Goal: Check status: Check status

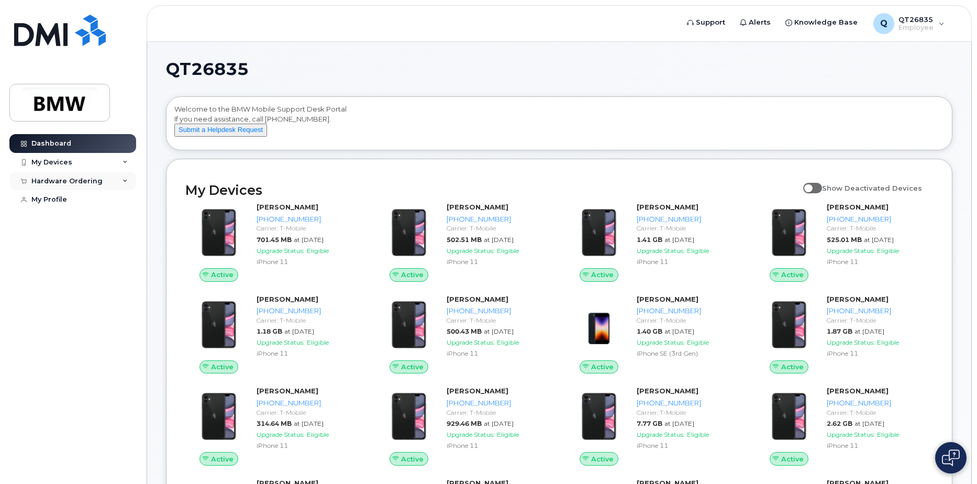
click at [97, 181] on div "Hardware Ordering" at bounding box center [66, 181] width 71 height 8
click at [62, 198] on div "My Orders" at bounding box center [55, 199] width 38 height 9
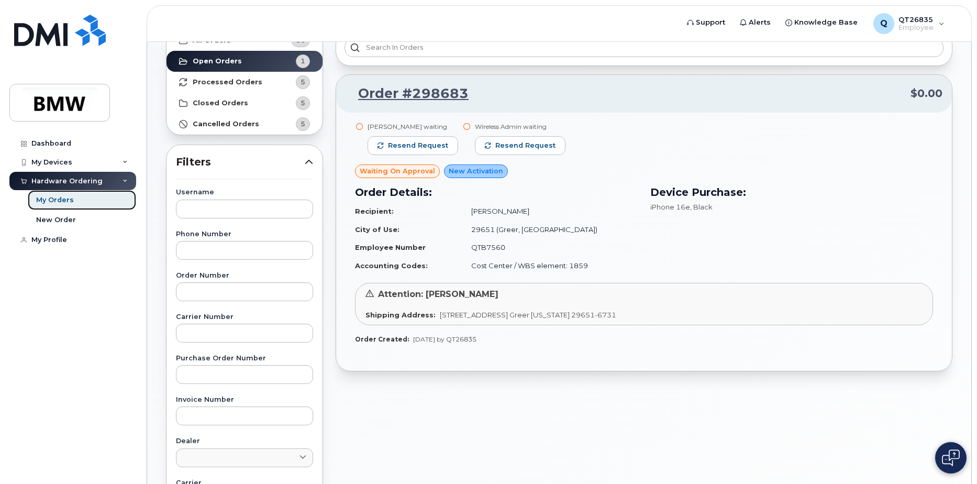
scroll to position [52, 0]
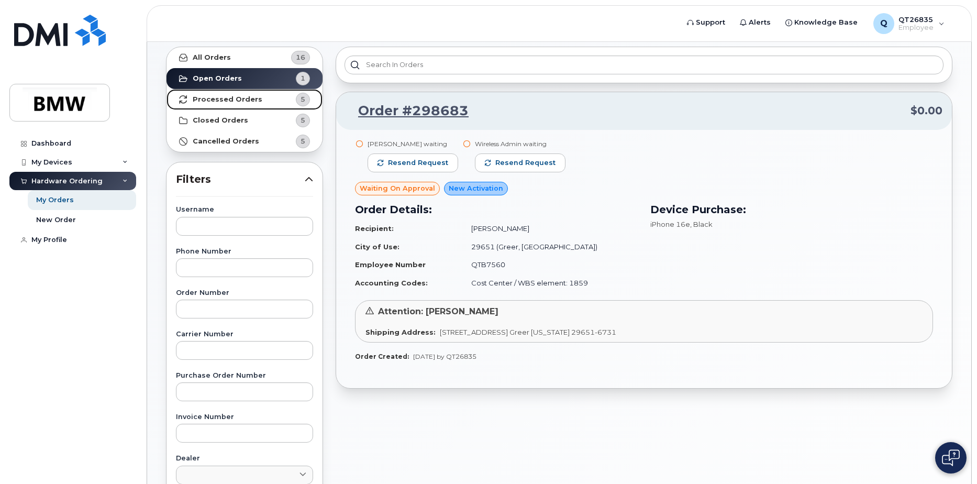
click at [203, 96] on strong "Processed Orders" at bounding box center [228, 99] width 70 height 8
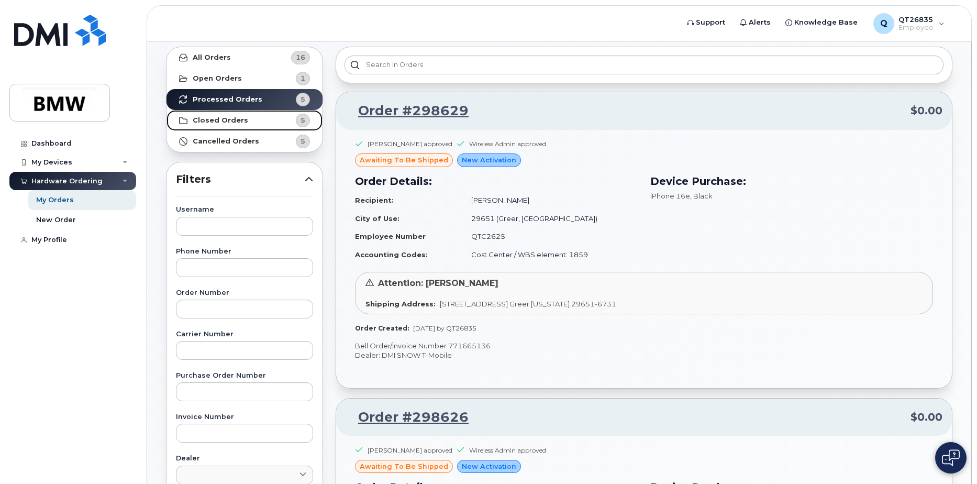
click at [211, 120] on strong "Closed Orders" at bounding box center [220, 120] width 55 height 8
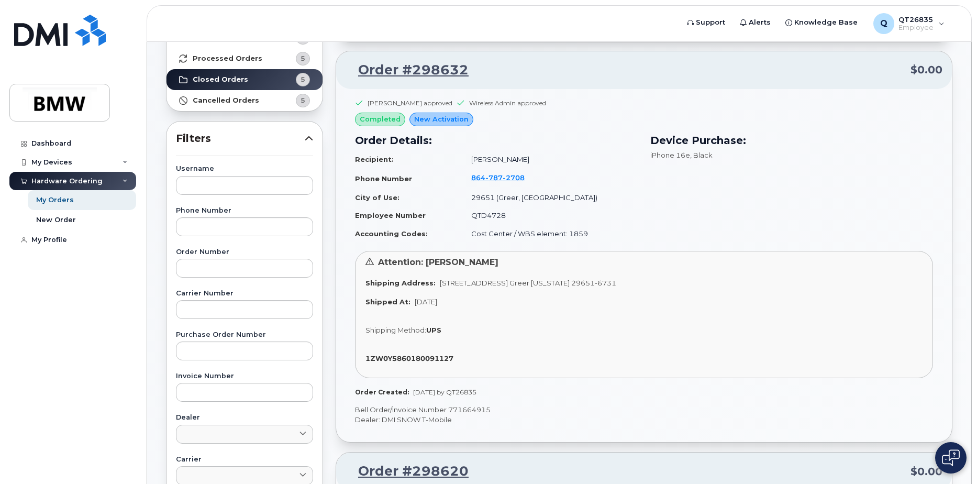
scroll to position [0, 0]
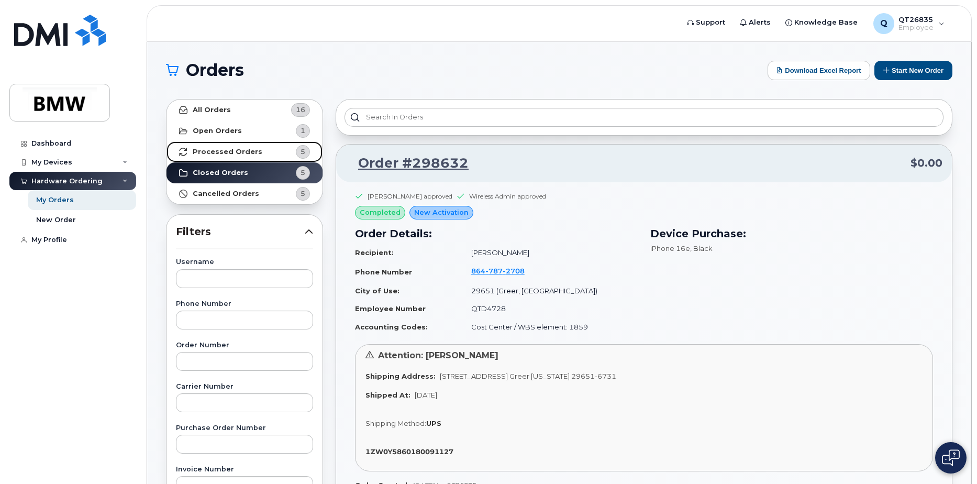
click at [250, 151] on strong "Processed Orders" at bounding box center [228, 152] width 70 height 8
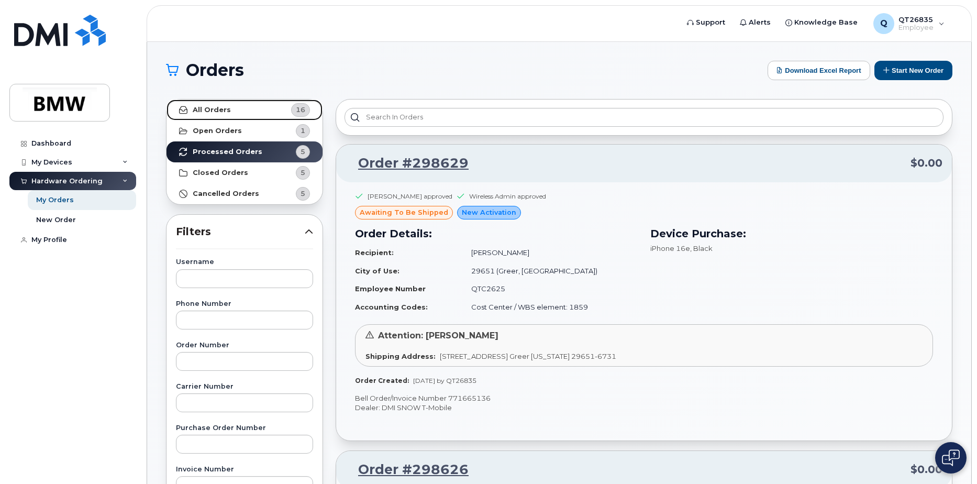
click at [231, 109] on link "All Orders 16" at bounding box center [244, 109] width 156 height 21
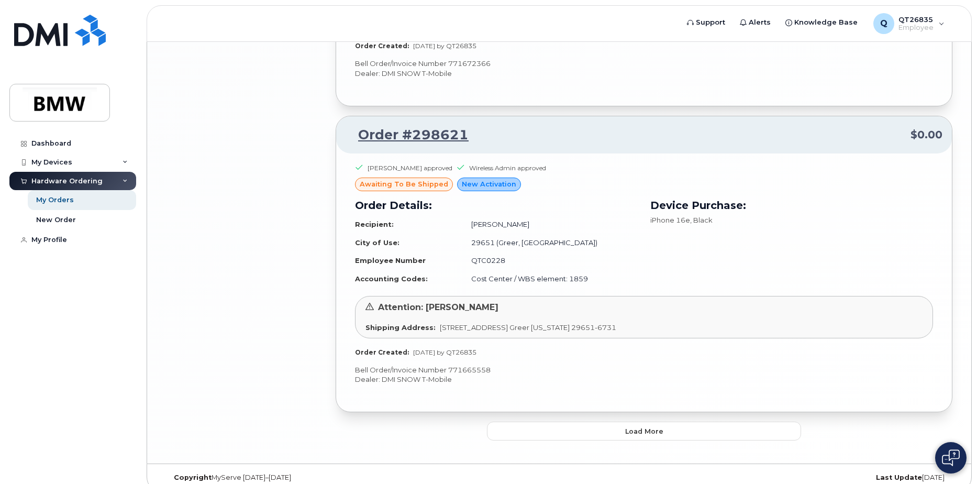
scroll to position [2236, 0]
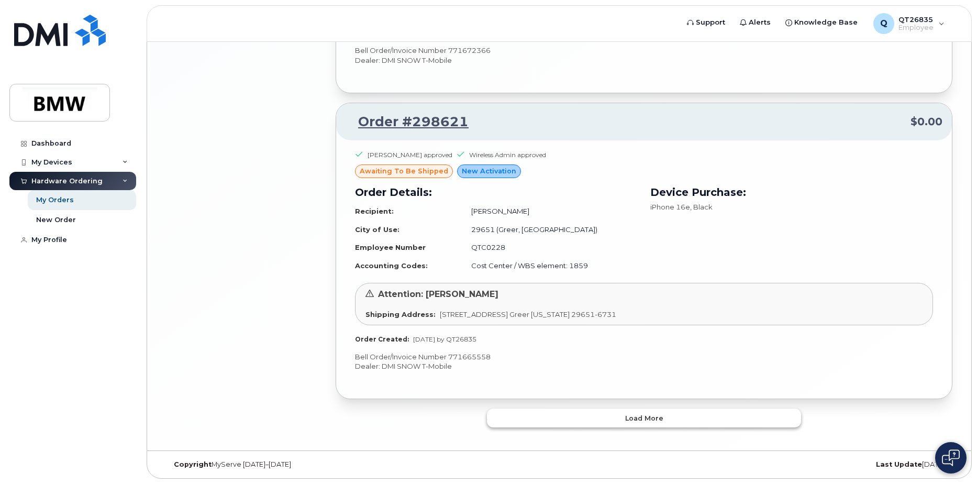
click at [625, 415] on button "Load more" at bounding box center [644, 417] width 314 height 19
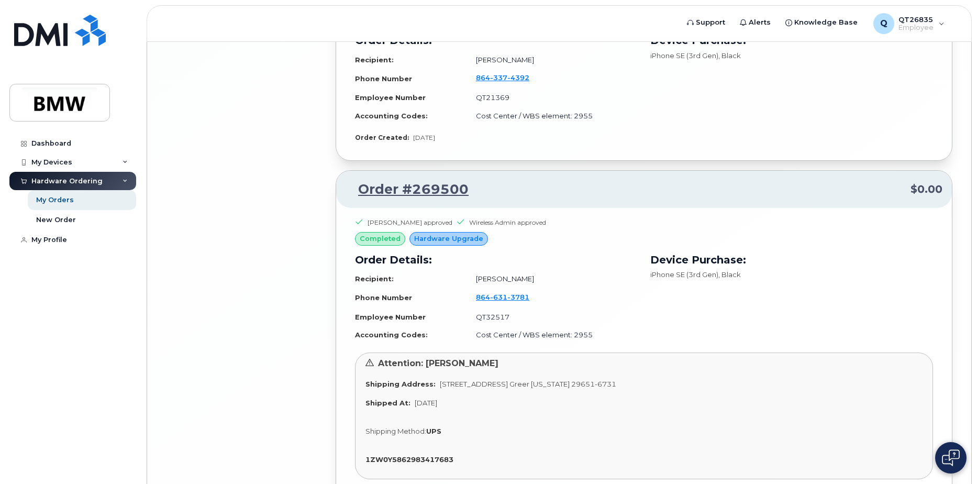
scroll to position [4816, 0]
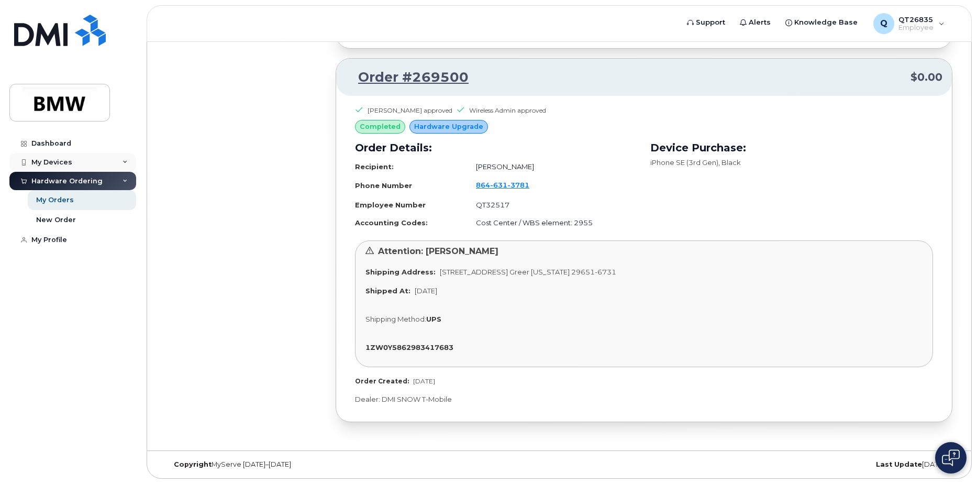
click at [51, 168] on div "My Devices" at bounding box center [72, 162] width 127 height 19
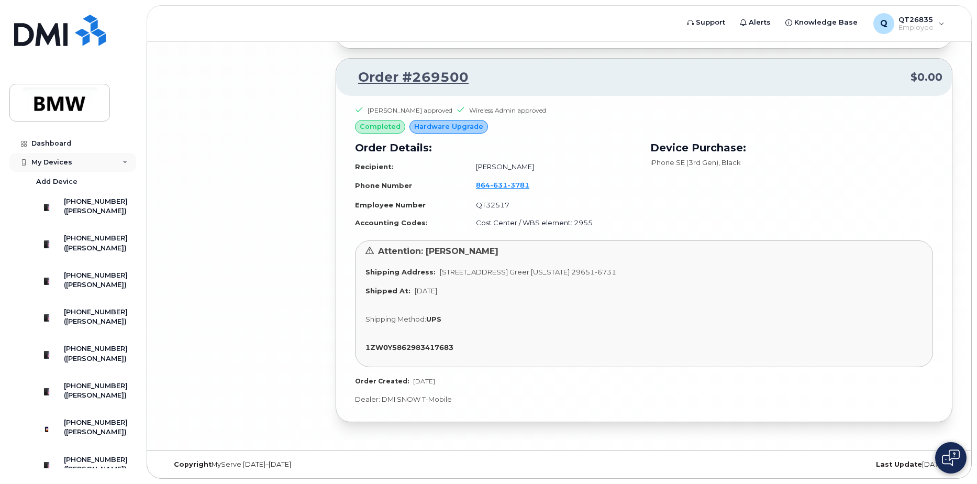
click at [65, 163] on div "My Devices" at bounding box center [51, 162] width 41 height 8
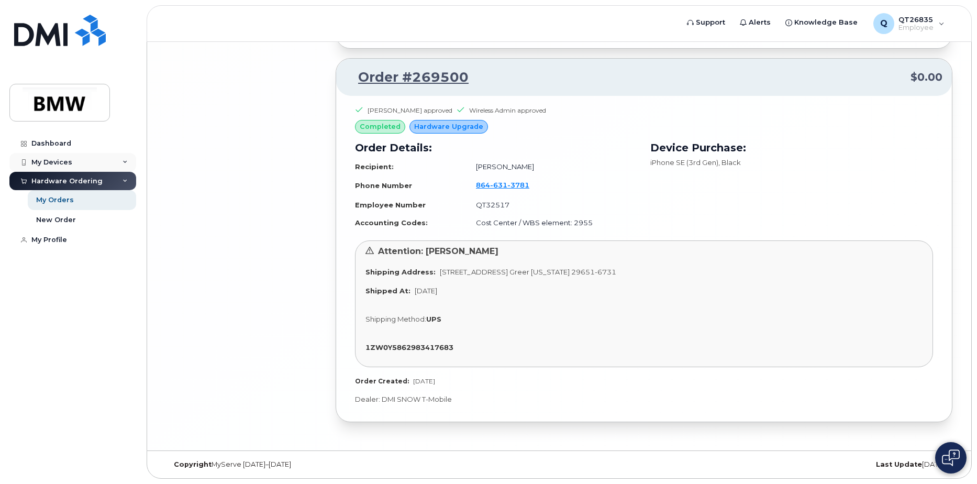
click at [65, 163] on div "My Devices" at bounding box center [51, 162] width 41 height 8
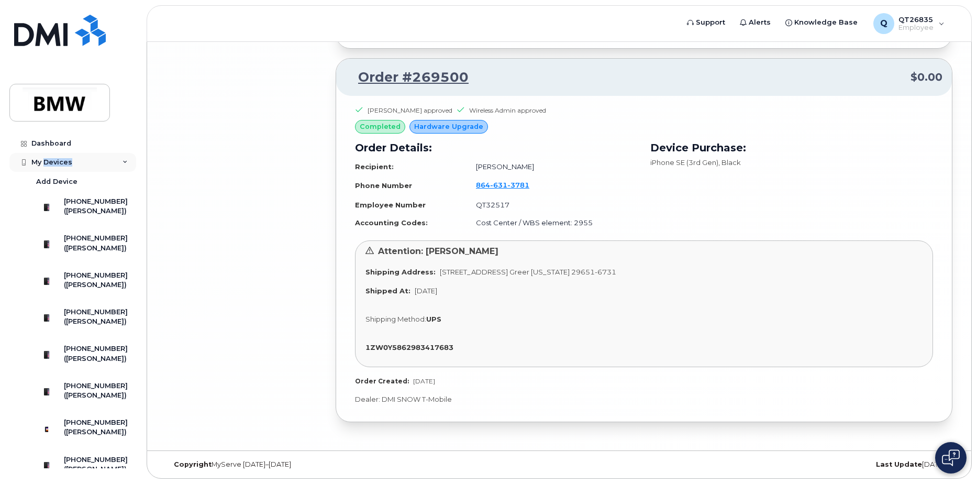
click at [65, 163] on div "My Devices" at bounding box center [51, 162] width 41 height 8
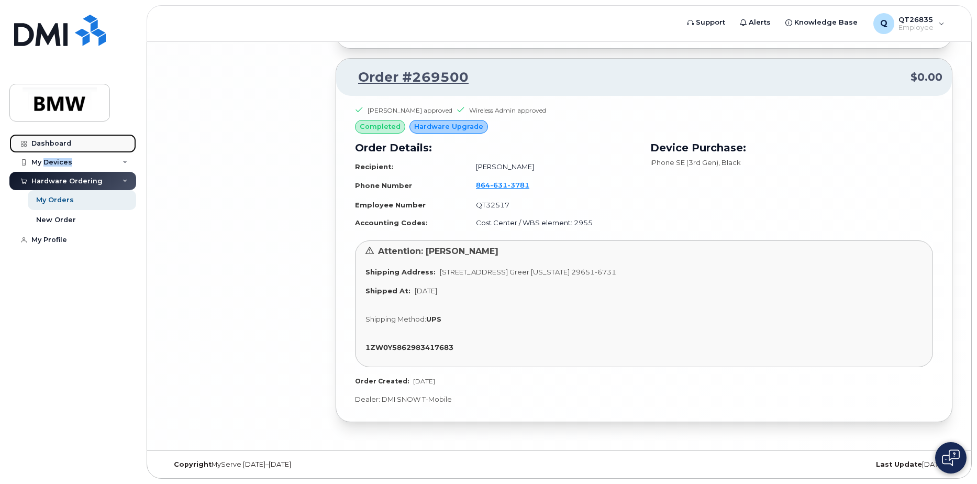
drag, startPoint x: 65, startPoint y: 163, endPoint x: 60, endPoint y: 139, distance: 24.6
click at [60, 138] on link "Dashboard" at bounding box center [72, 143] width 127 height 19
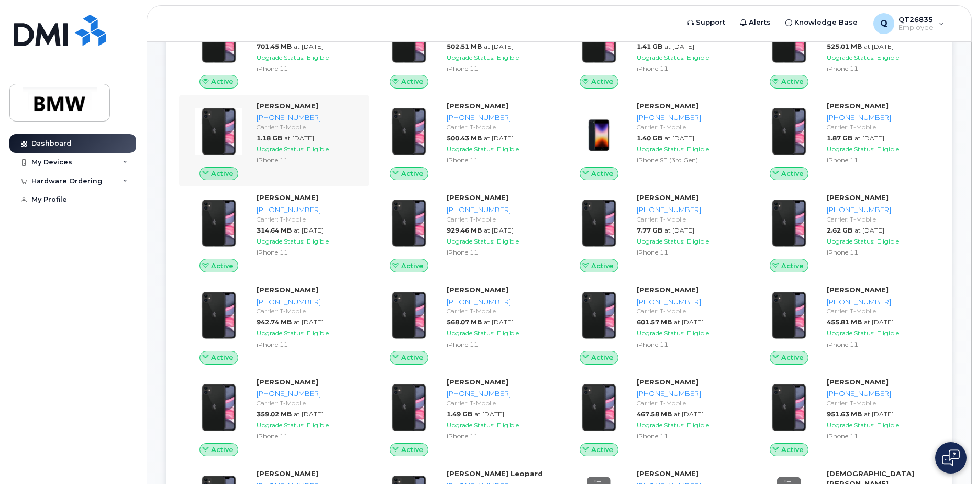
scroll to position [141, 0]
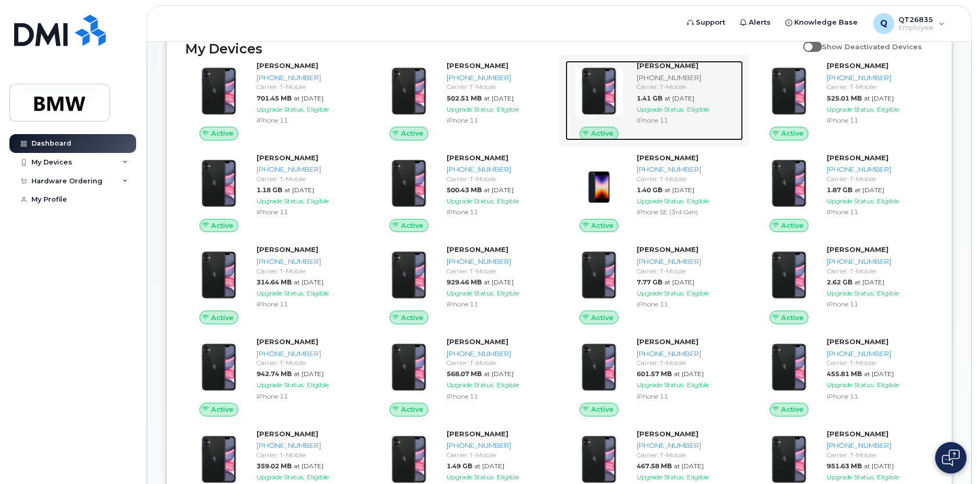
click at [732, 125] on div "iPhone 11" at bounding box center [688, 120] width 102 height 9
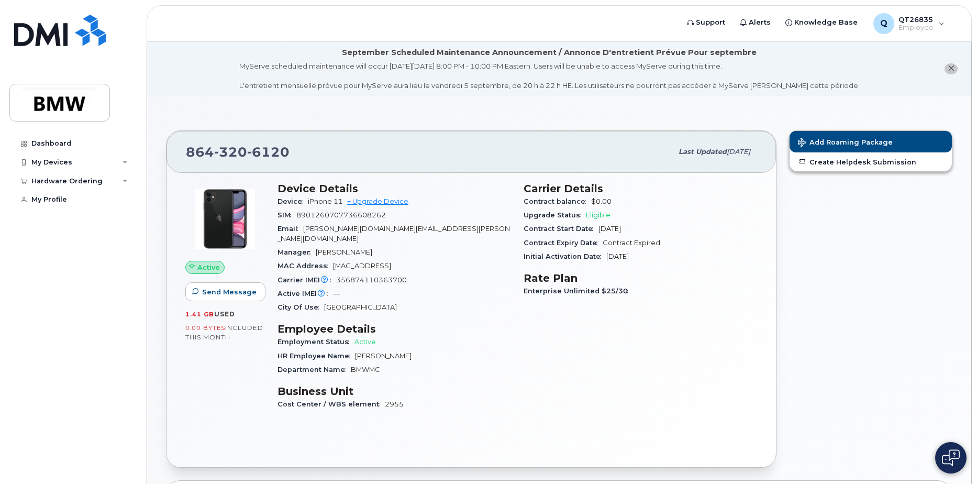
click at [954, 68] on icon "close notification" at bounding box center [950, 68] width 7 height 7
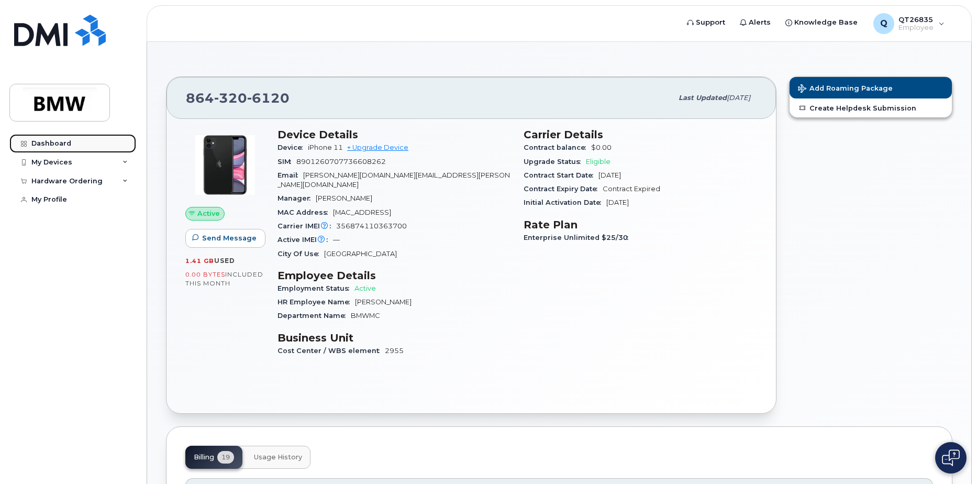
click at [47, 146] on div "Dashboard" at bounding box center [51, 143] width 40 height 8
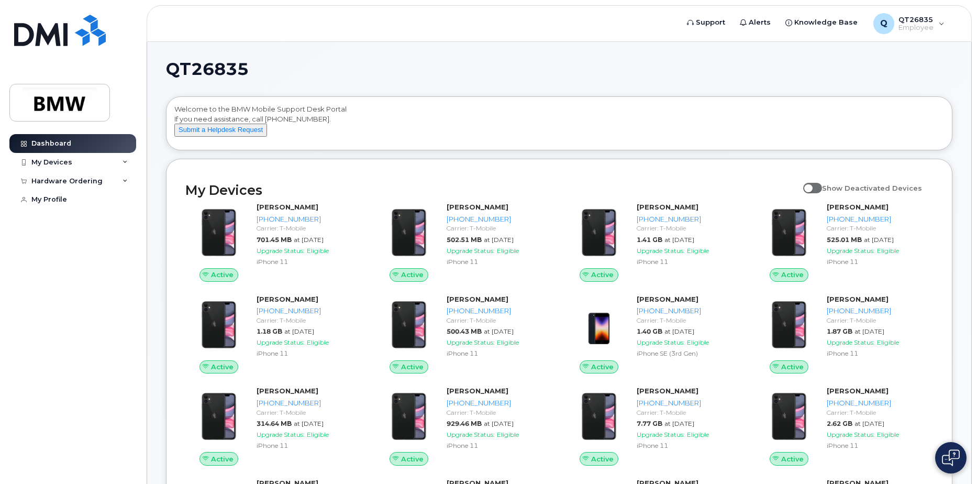
drag, startPoint x: 654, startPoint y: 241, endPoint x: 743, endPoint y: 195, distance: 100.4
click at [743, 195] on h2 "My Devices" at bounding box center [491, 190] width 612 height 16
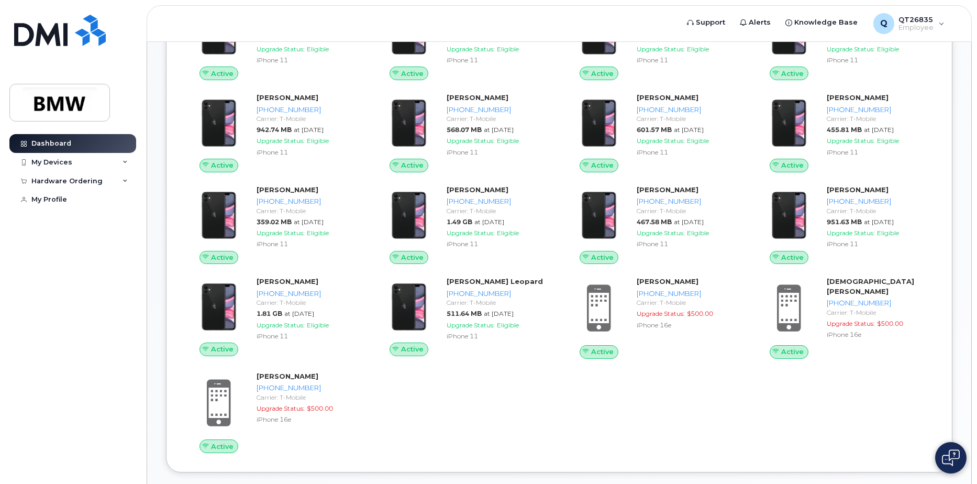
scroll to position [471, 0]
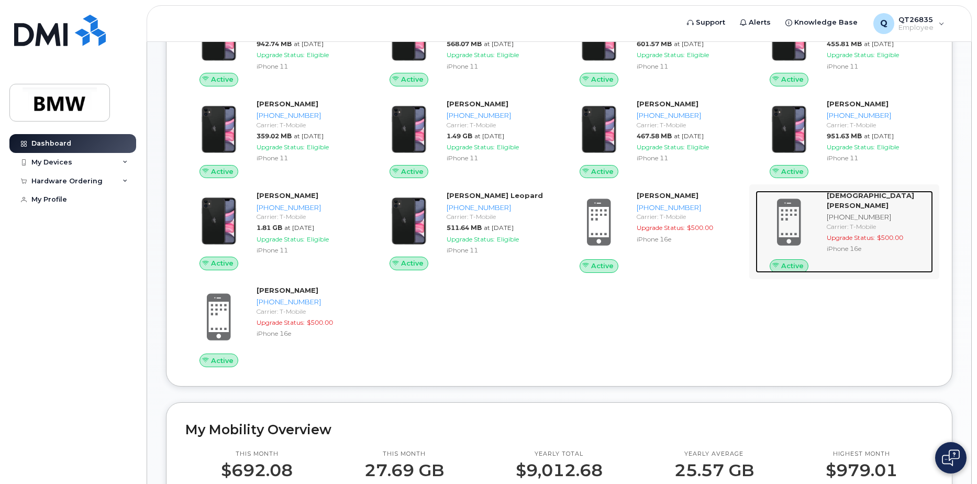
click at [871, 214] on div "[PHONE_NUMBER]" at bounding box center [878, 217] width 102 height 10
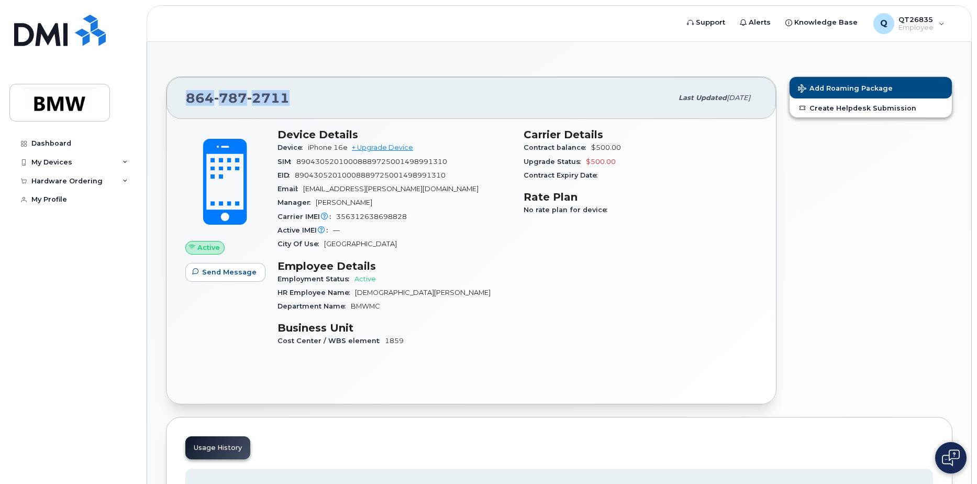
drag, startPoint x: 292, startPoint y: 96, endPoint x: 184, endPoint y: 92, distance: 107.9
click at [184, 92] on div "864 787 2711 Last updated Aug 28, 2025" at bounding box center [470, 98] width 609 height 42
copy span "864 787 2711"
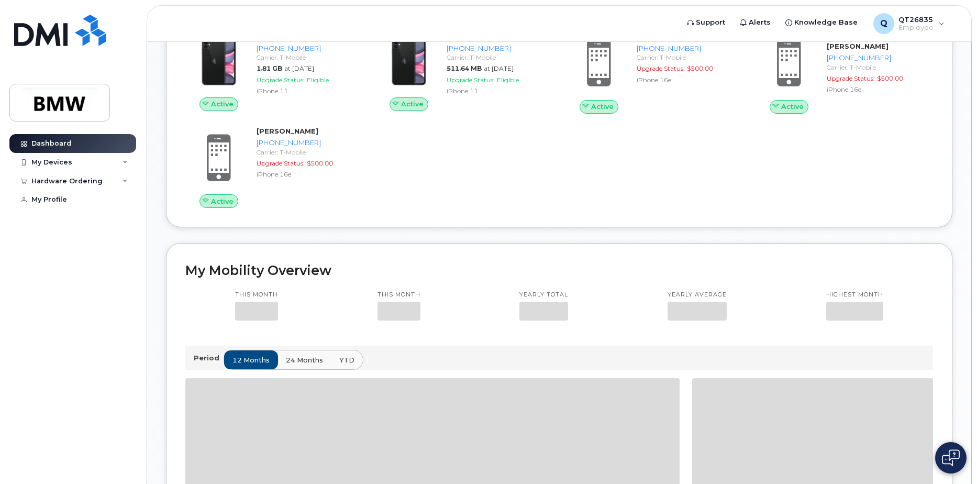
scroll to position [681, 0]
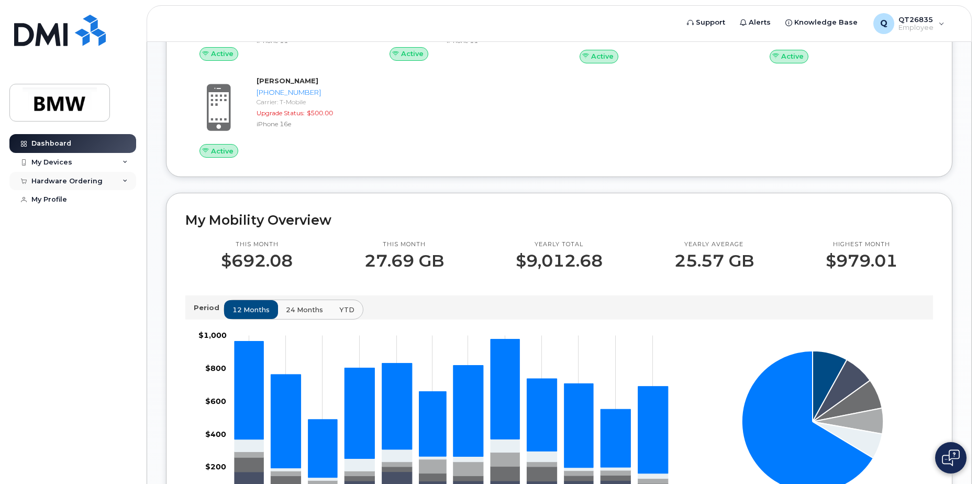
click at [125, 180] on icon at bounding box center [124, 181] width 5 height 5
click at [75, 202] on link "My Orders" at bounding box center [82, 200] width 108 height 20
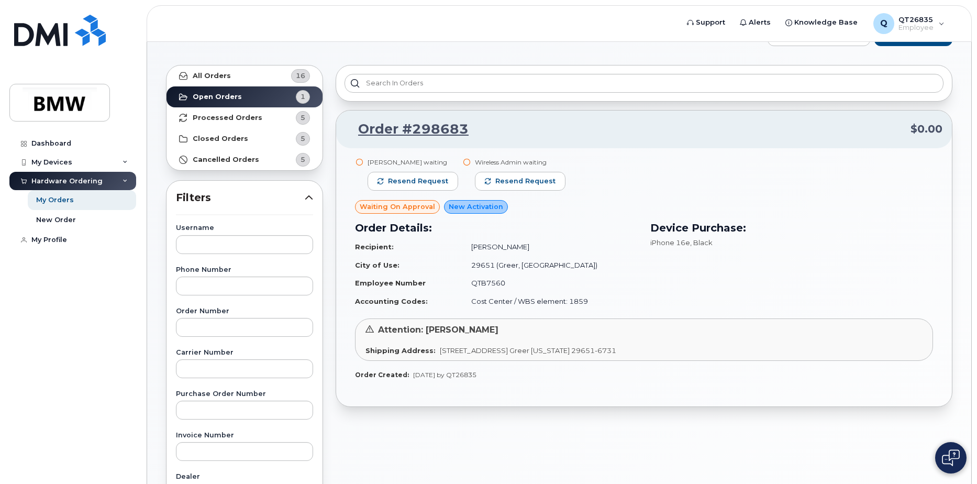
scroll to position [52, 0]
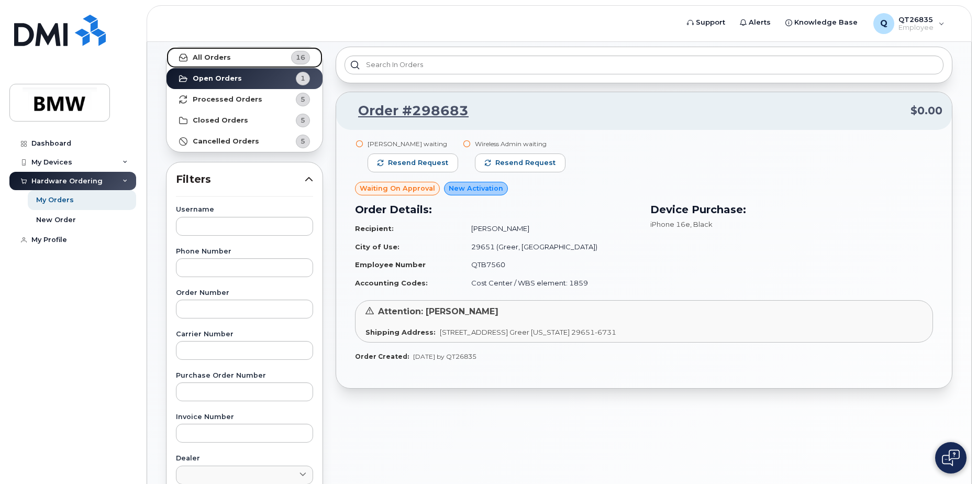
click at [220, 57] on strong "All Orders" at bounding box center [212, 57] width 38 height 8
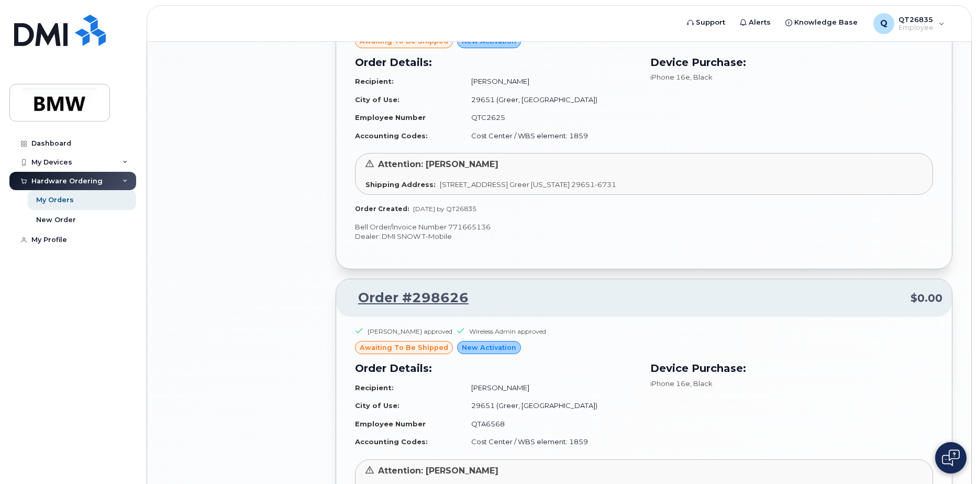
scroll to position [1466, 0]
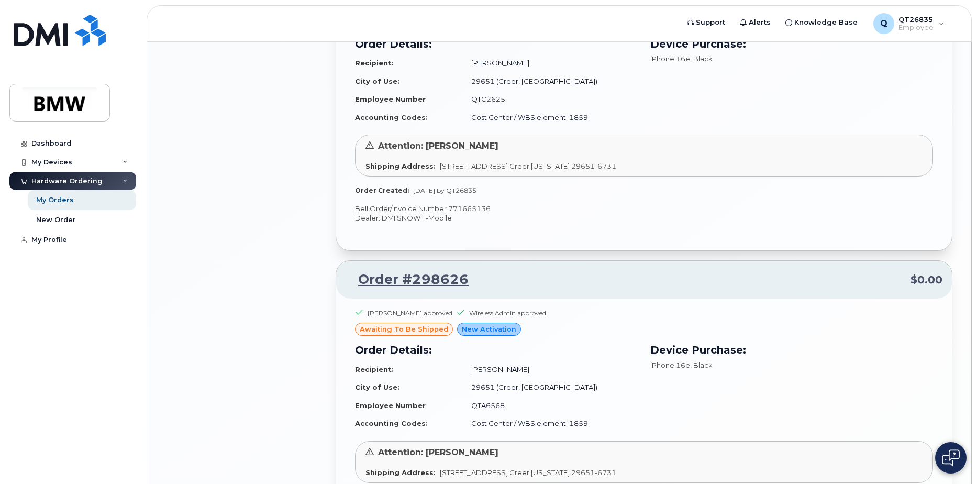
click at [590, 264] on div "Order #298626 $0.00" at bounding box center [644, 280] width 616 height 38
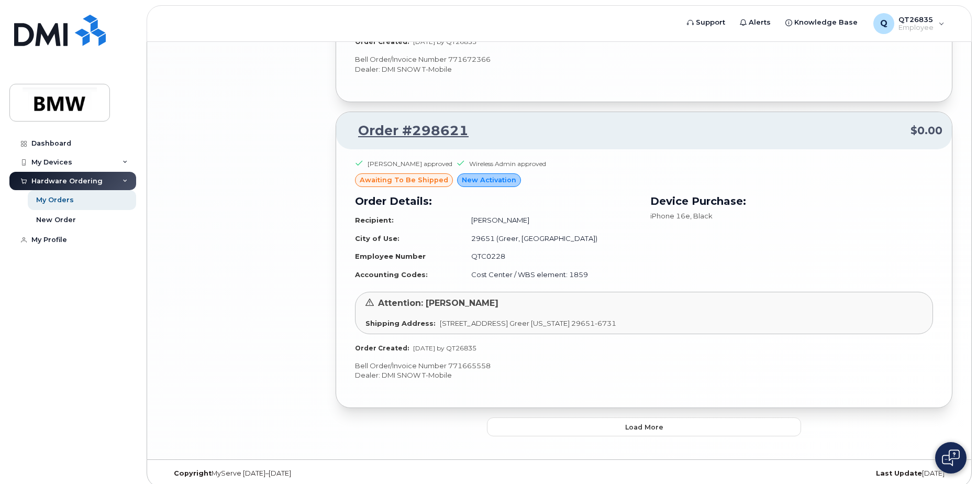
scroll to position [2236, 0]
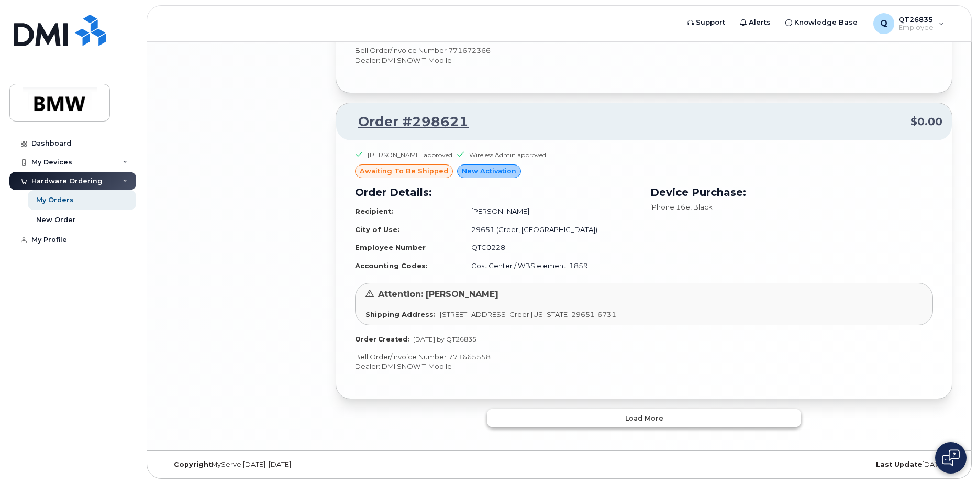
click at [624, 414] on button "Load more" at bounding box center [644, 417] width 314 height 19
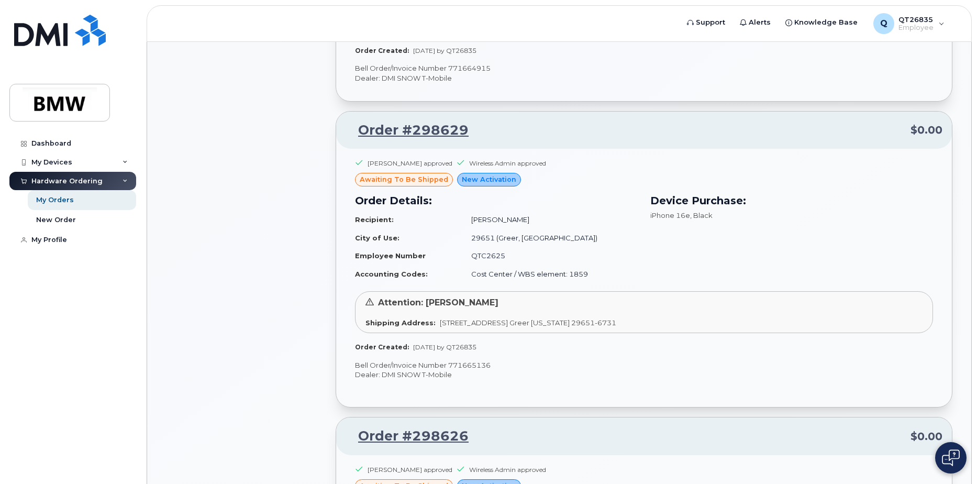
scroll to position [1309, 0]
click at [931, 325] on div "Attention: Clay Johnson Shipping Address: 1400 Highway 101 S GREER SC 29651-673…" at bounding box center [644, 313] width 578 height 42
click at [860, 251] on div "Device Purchase: iPhone 16e , Black" at bounding box center [791, 238] width 295 height 103
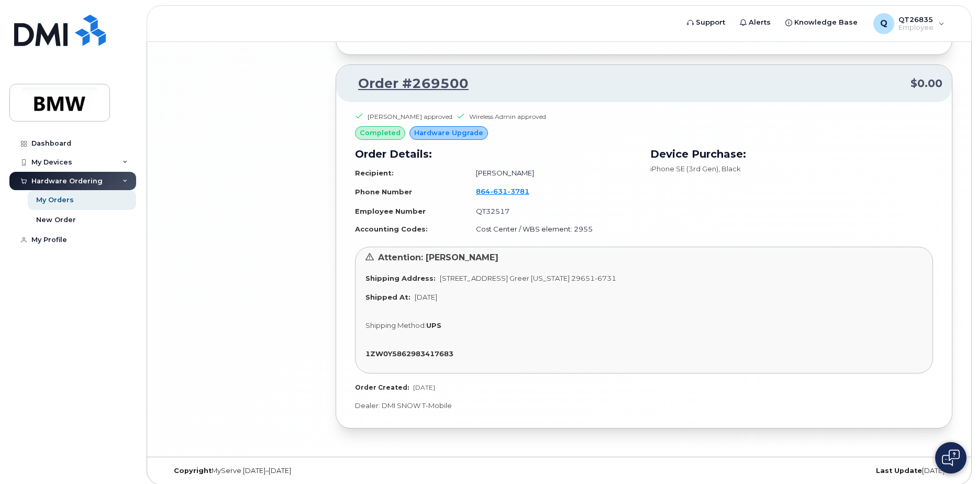
scroll to position [4816, 0]
